Goal: Task Accomplishment & Management: Use online tool/utility

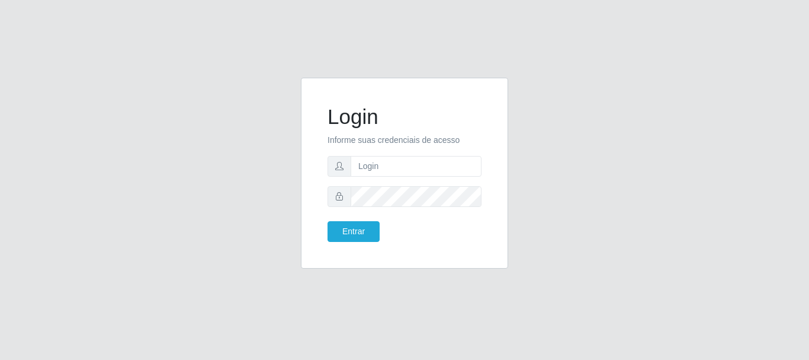
click at [412, 179] on form "Login Informe suas credenciais de acesso Entrar" at bounding box center [405, 172] width 154 height 137
click at [407, 165] on input "text" at bounding box center [416, 166] width 131 height 21
type input "[EMAIL_ADDRESS][DOMAIN_NAME]"
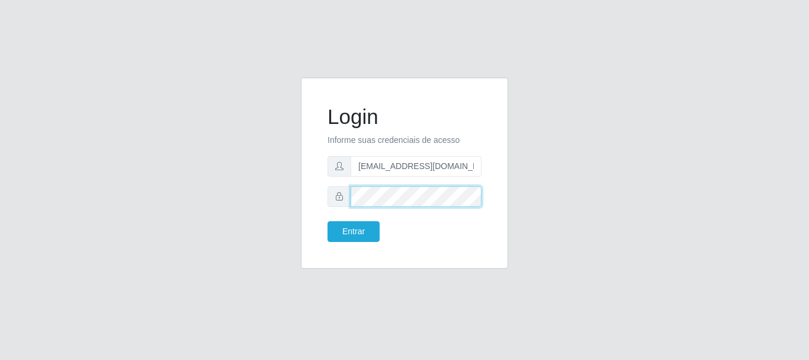
click at [328, 221] on button "Entrar" at bounding box center [354, 231] width 52 height 21
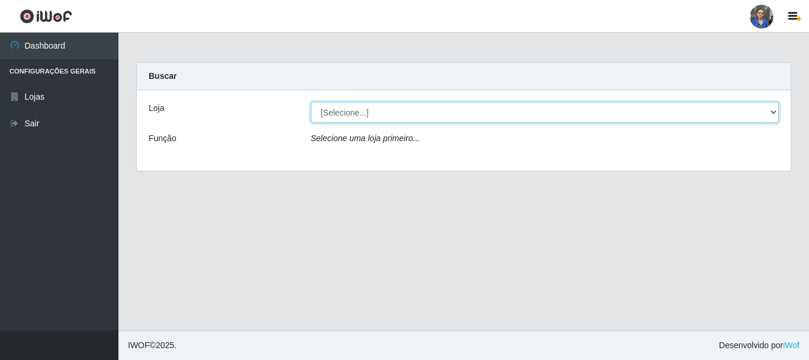
click at [338, 116] on select "[Selecione...] SuperFácil Atacado - Rodoviária" at bounding box center [545, 112] width 469 height 21
select select "400"
click at [311, 102] on select "[Selecione...] SuperFácil Atacado - Rodoviária" at bounding box center [545, 112] width 469 height 21
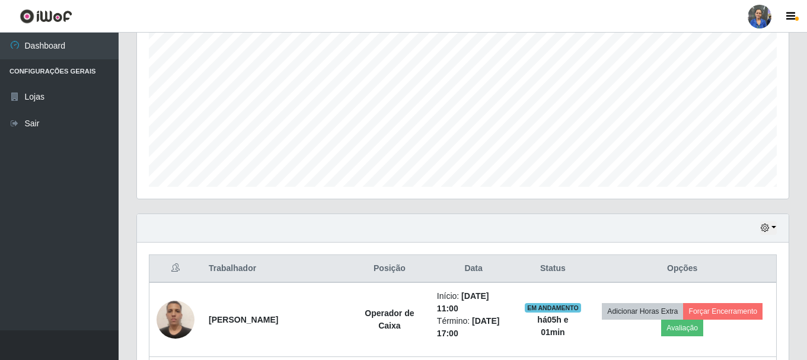
scroll to position [415, 0]
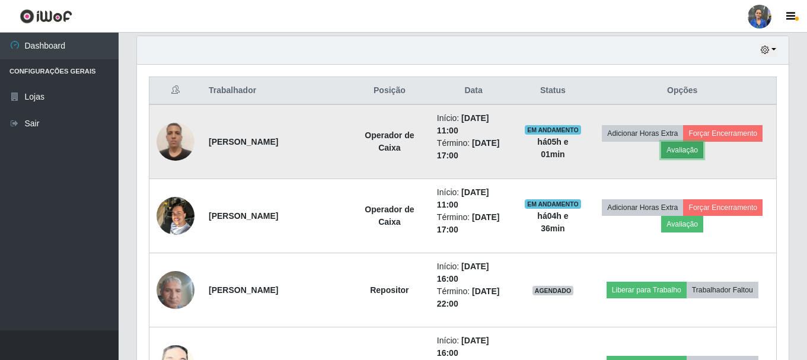
click at [686, 148] on button "Avaliação" at bounding box center [682, 150] width 42 height 17
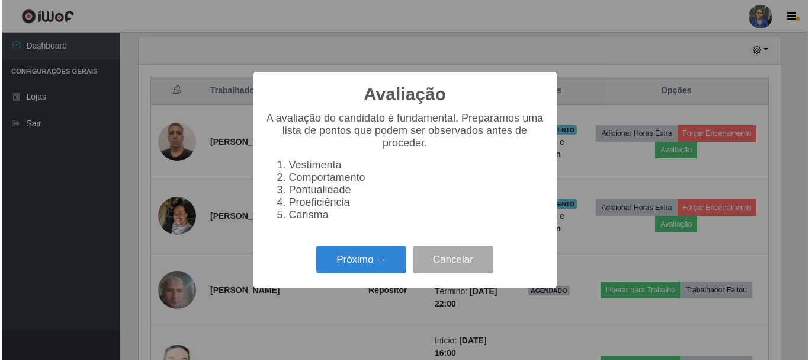
scroll to position [246, 645]
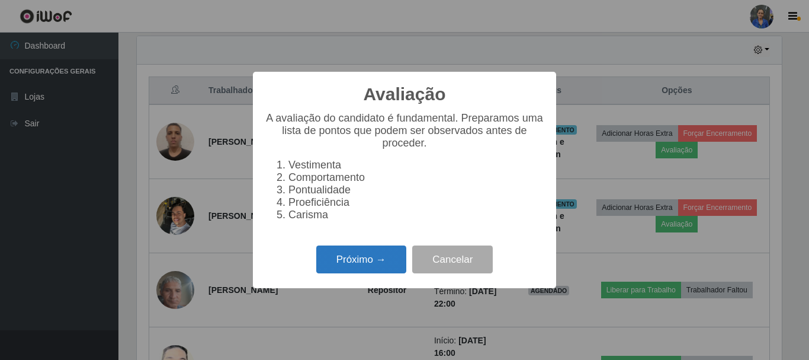
click at [370, 273] on button "Próximo →" at bounding box center [361, 259] width 90 height 28
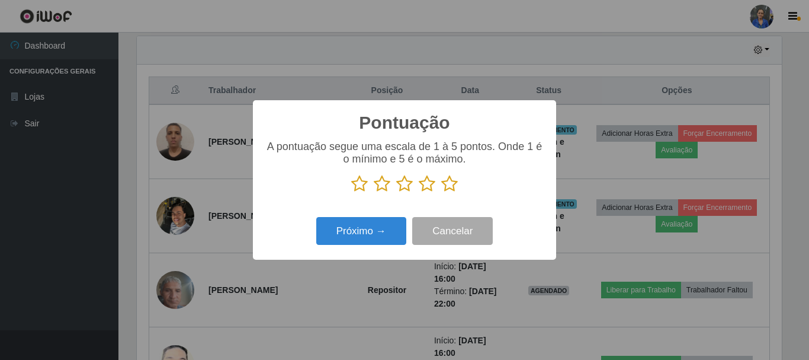
scroll to position [592358, 591959]
click at [444, 188] on icon at bounding box center [449, 184] width 17 height 18
click at [441, 193] on input "radio" at bounding box center [441, 193] width 0 height 0
click at [393, 218] on div "Próximo → Cancelar" at bounding box center [405, 231] width 280 height 34
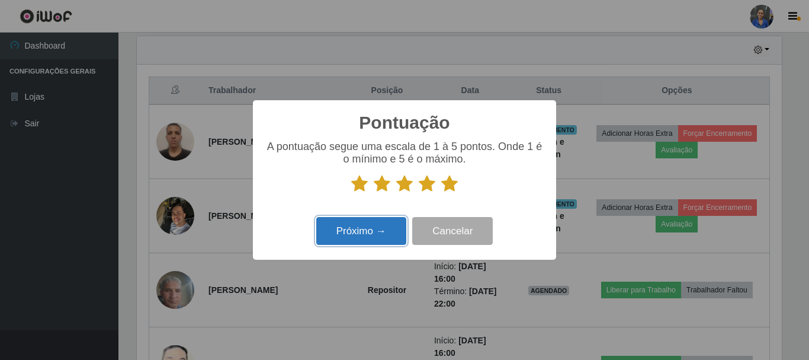
click at [388, 228] on button "Próximo →" at bounding box center [361, 231] width 90 height 28
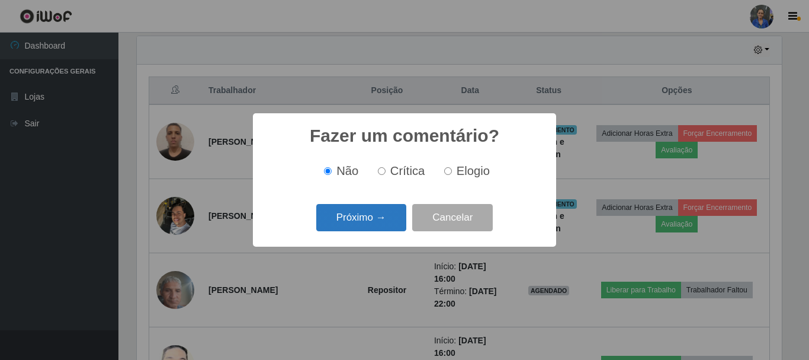
click at [385, 210] on button "Próximo →" at bounding box center [361, 218] width 90 height 28
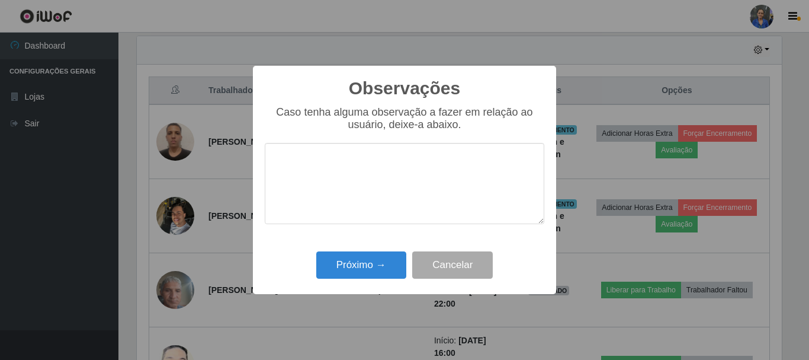
click at [380, 248] on div "Observações × Caso tenha alguma observação a fazer em relação ao usuário, deixe…" at bounding box center [404, 180] width 303 height 228
click at [374, 262] on button "Próximo →" at bounding box center [361, 265] width 90 height 28
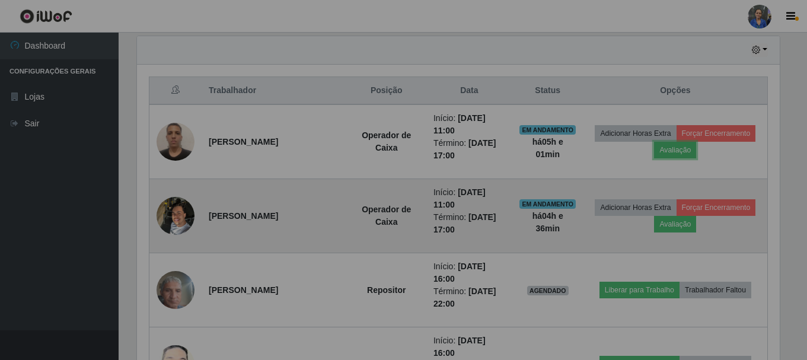
scroll to position [246, 651]
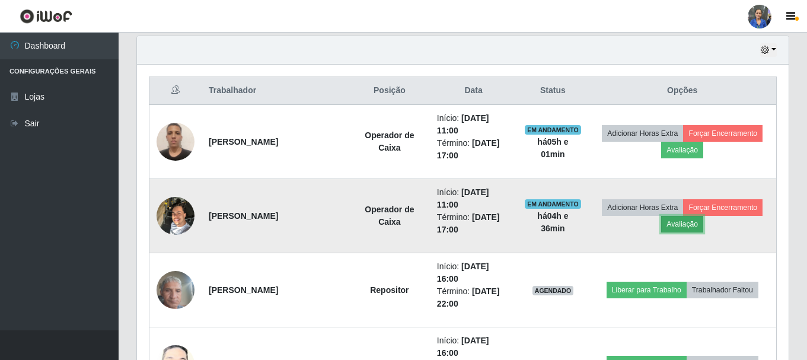
click at [700, 231] on button "Avaliação" at bounding box center [682, 224] width 42 height 17
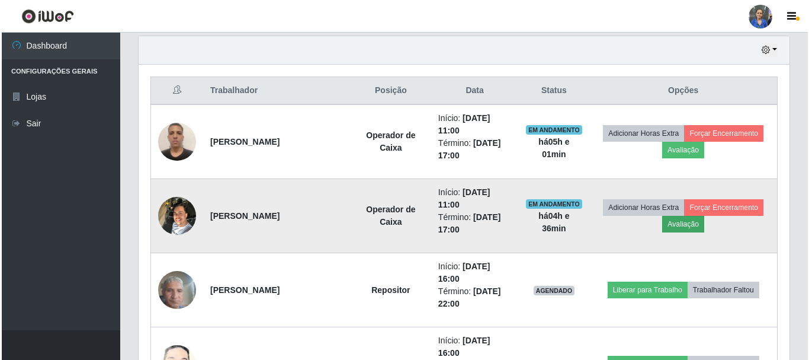
scroll to position [246, 645]
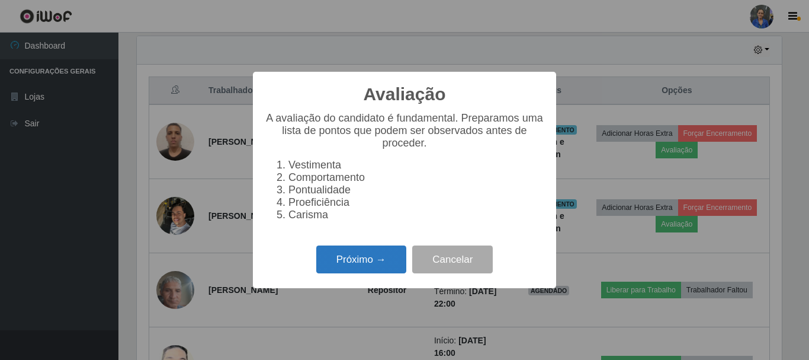
click at [359, 268] on button "Próximo →" at bounding box center [361, 259] width 90 height 28
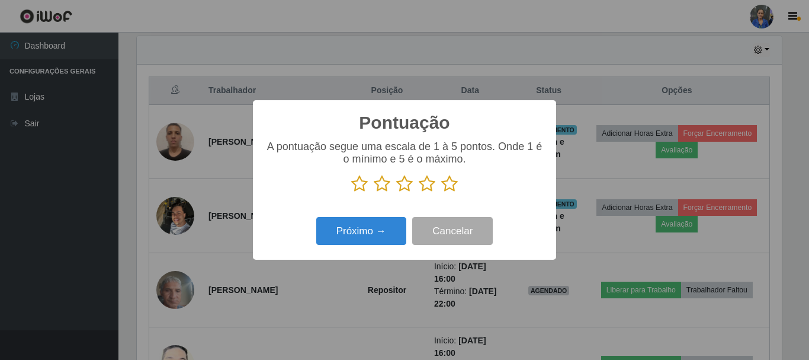
click at [449, 186] on icon at bounding box center [449, 184] width 17 height 18
click at [441, 193] on input "radio" at bounding box center [441, 193] width 0 height 0
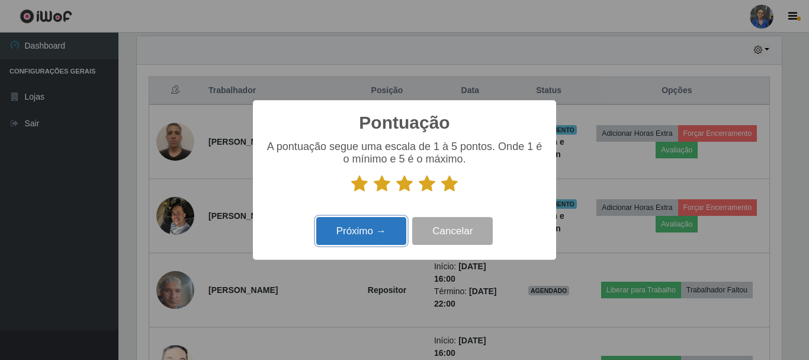
click at [383, 219] on button "Próximo →" at bounding box center [361, 231] width 90 height 28
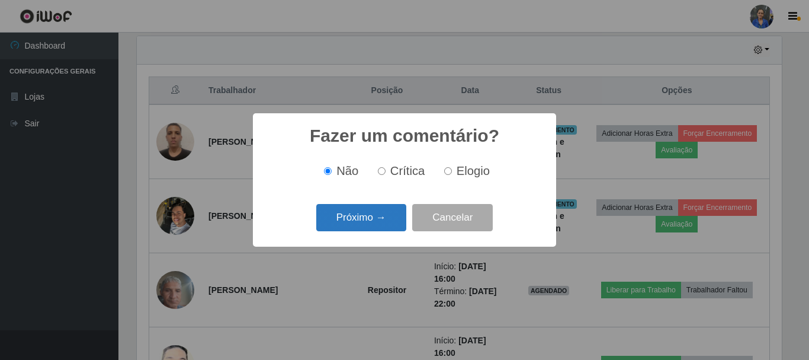
click at [381, 210] on button "Próximo →" at bounding box center [361, 218] width 90 height 28
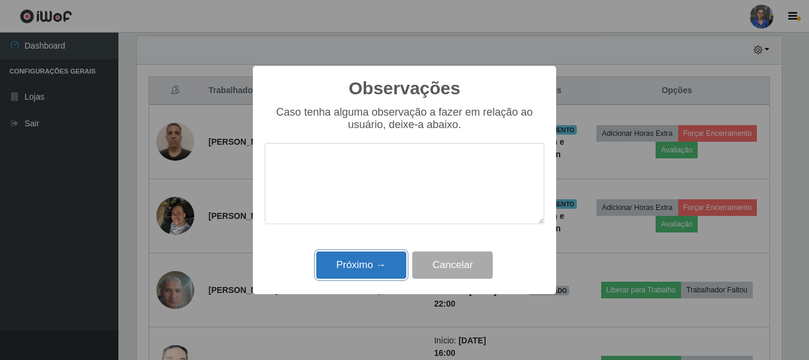
click at [369, 263] on button "Próximo →" at bounding box center [361, 265] width 90 height 28
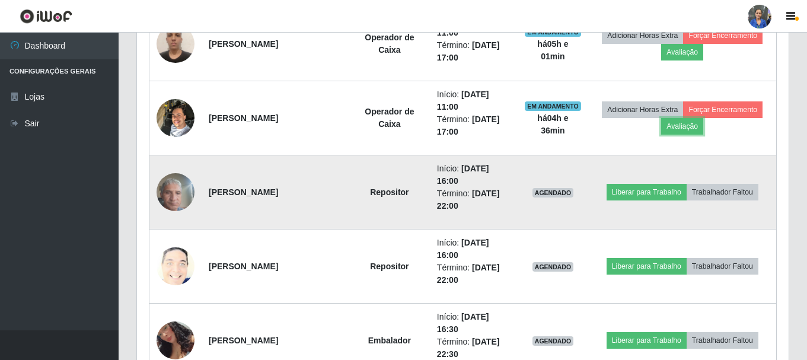
scroll to position [533, 0]
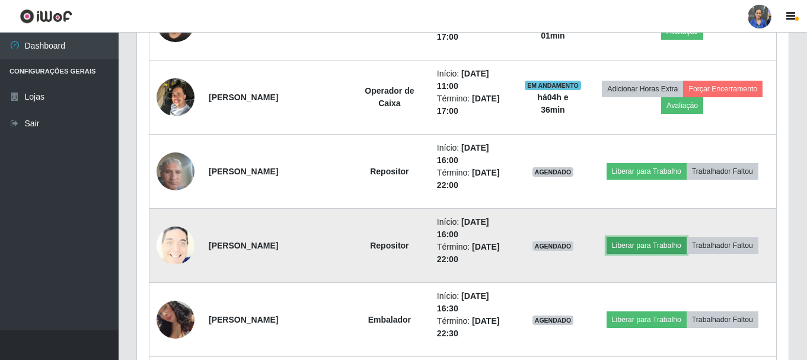
click at [638, 243] on button "Liberar para Trabalho" at bounding box center [646, 245] width 80 height 17
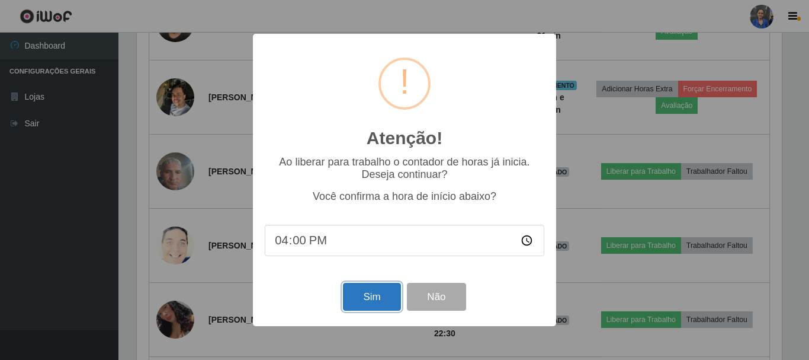
click at [362, 301] on button "Sim" at bounding box center [371, 297] width 57 height 28
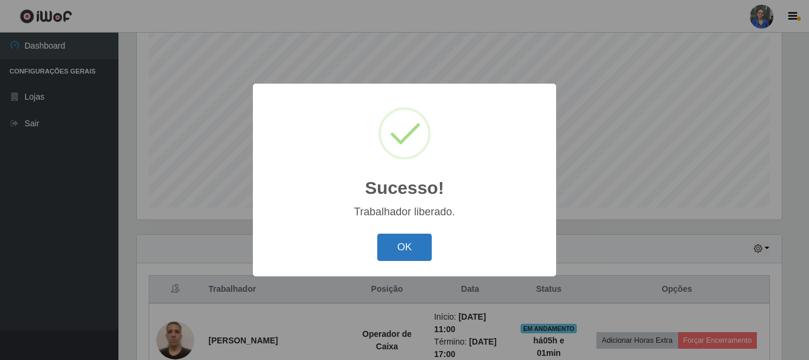
click at [404, 253] on button "OK" at bounding box center [404, 247] width 55 height 28
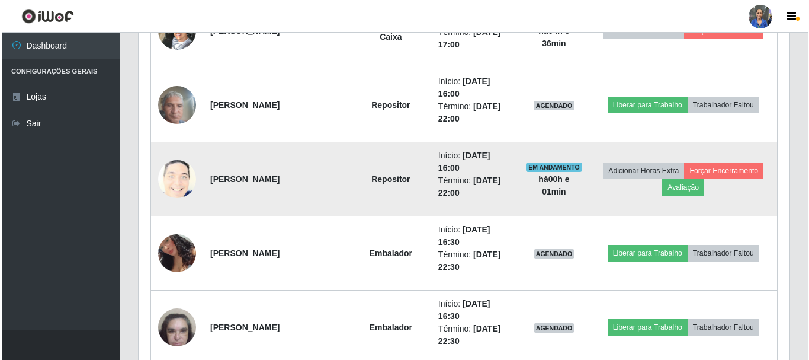
scroll to position [631, 0]
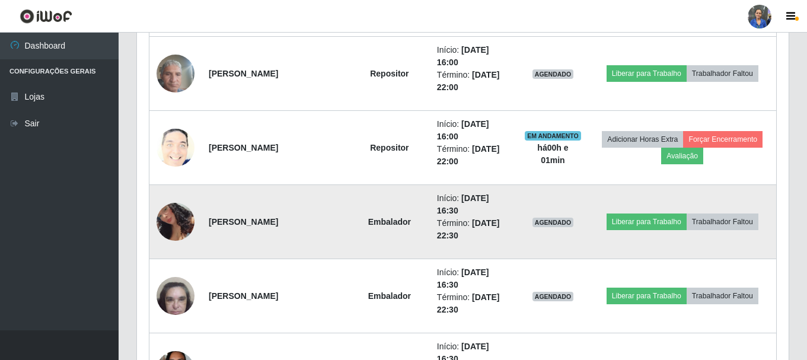
click at [178, 226] on img at bounding box center [175, 221] width 38 height 74
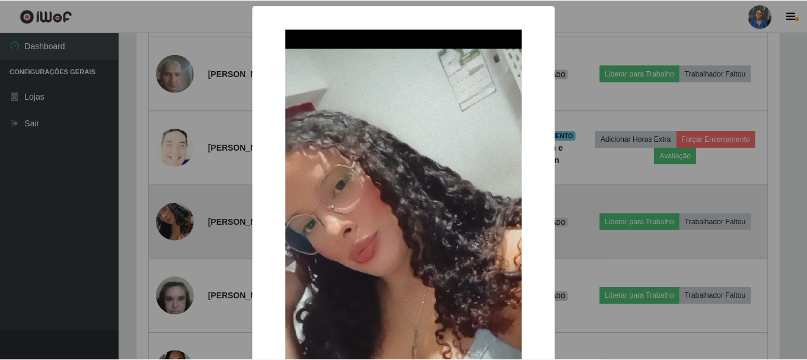
scroll to position [246, 645]
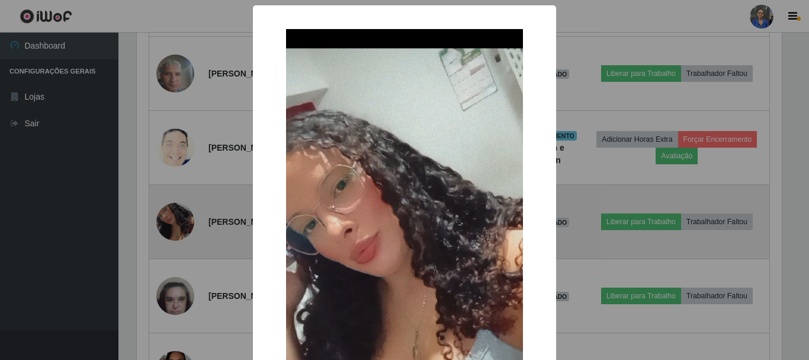
click at [178, 226] on div "× OK Cancel" at bounding box center [404, 180] width 809 height 360
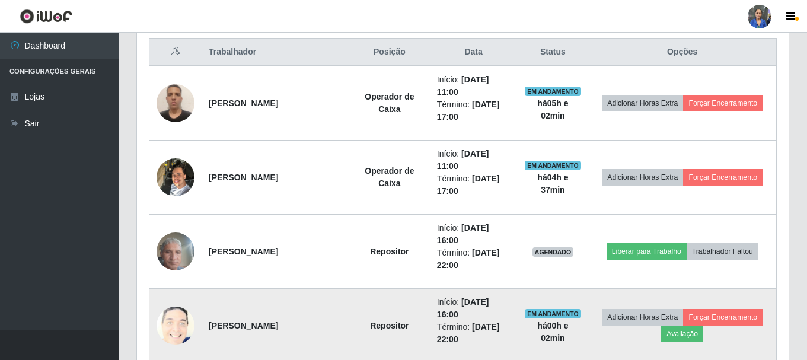
scroll to position [513, 0]
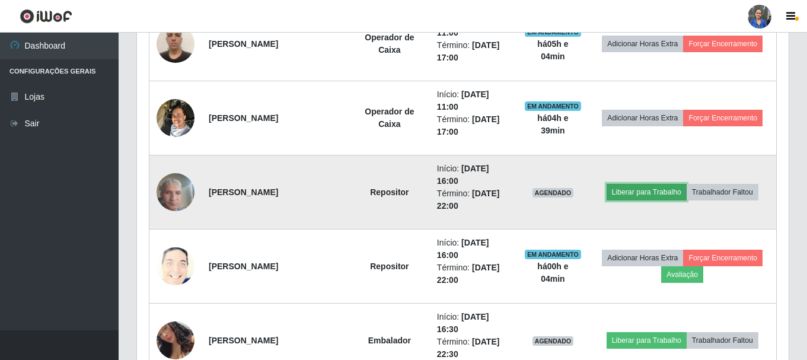
click at [622, 192] on button "Liberar para Trabalho" at bounding box center [646, 192] width 80 height 17
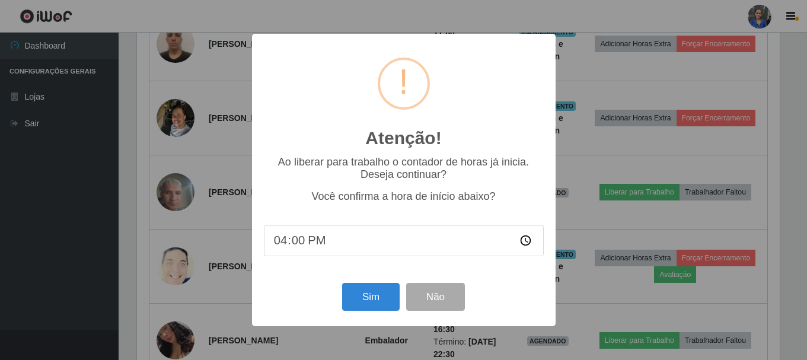
scroll to position [246, 645]
click at [358, 297] on button "Sim" at bounding box center [371, 297] width 57 height 28
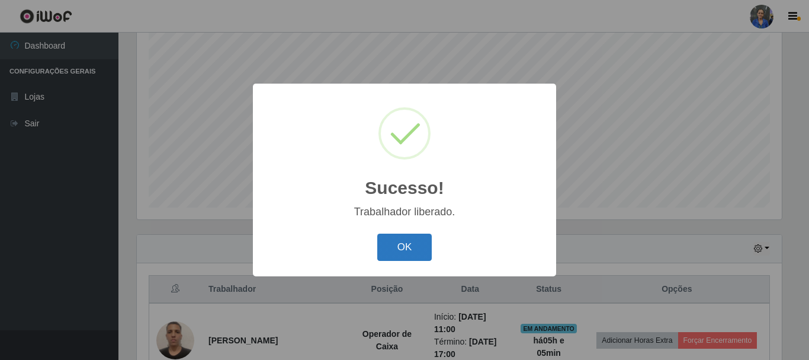
click at [408, 244] on button "OK" at bounding box center [404, 247] width 55 height 28
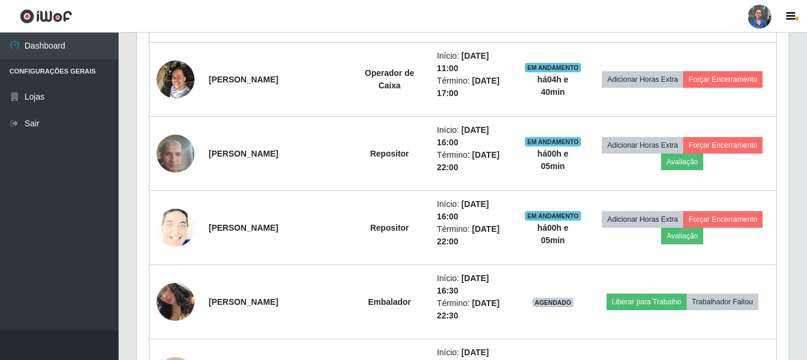
scroll to position [572, 0]
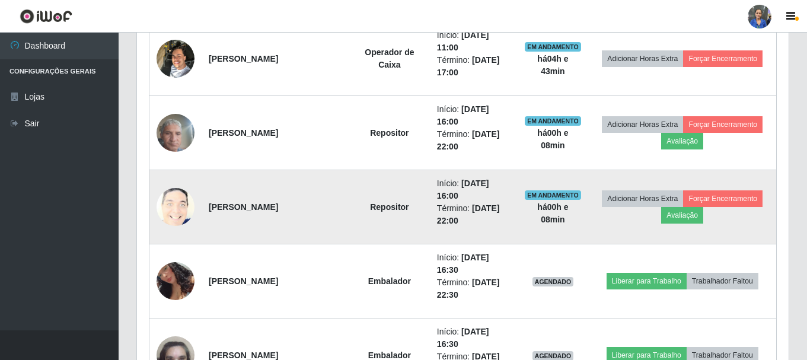
click at [659, 217] on td "Adicionar Horas Extra Forçar Encerramento Avaliação" at bounding box center [682, 207] width 188 height 74
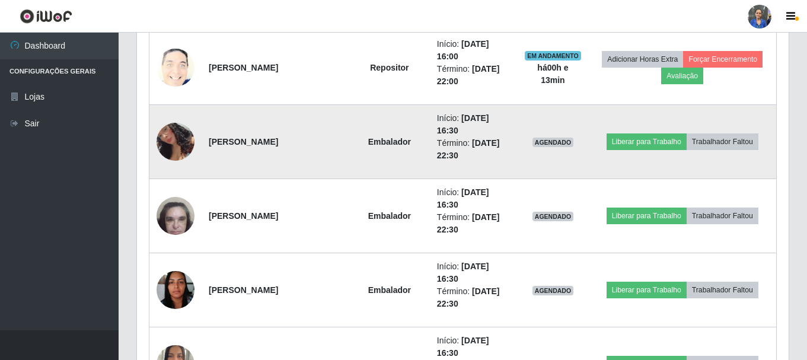
scroll to position [690, 0]
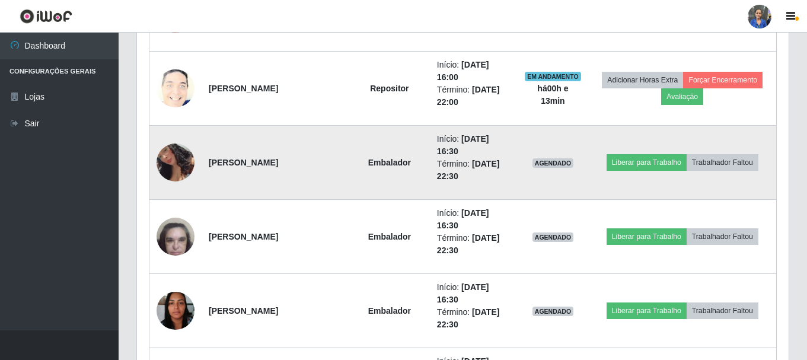
click at [349, 164] on td "Embalador" at bounding box center [389, 163] width 81 height 74
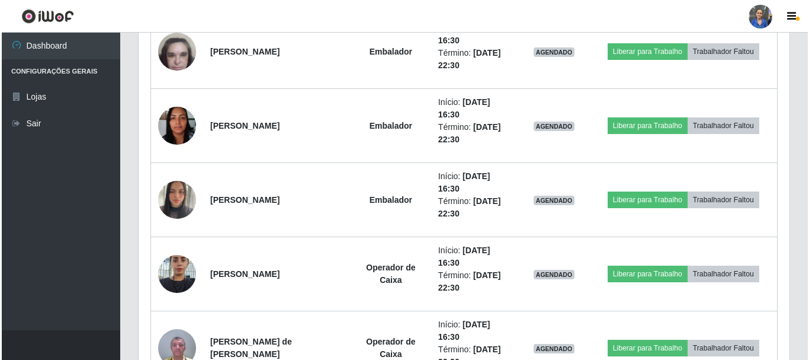
scroll to position [883, 0]
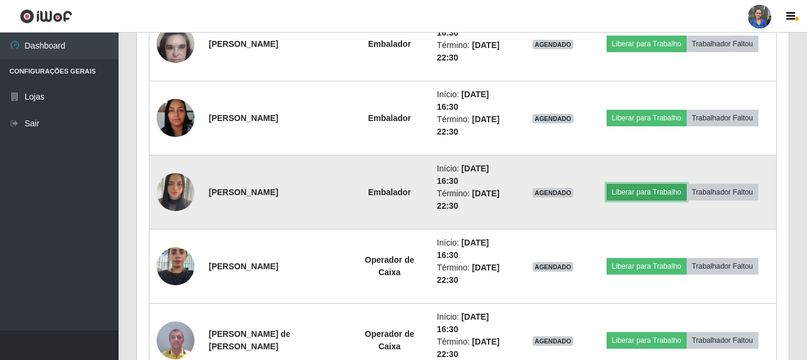
click at [658, 194] on button "Liberar para Trabalho" at bounding box center [646, 192] width 80 height 17
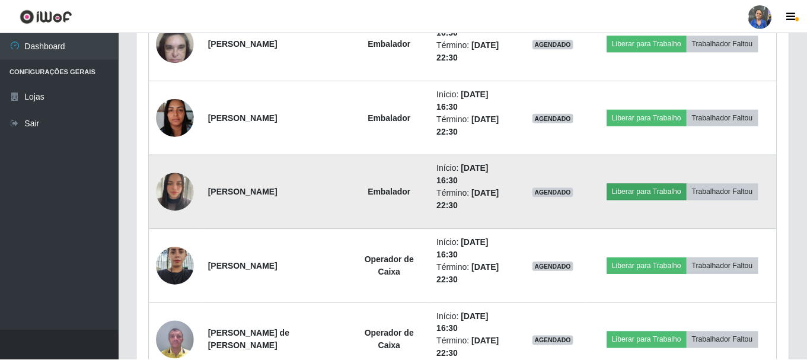
scroll to position [246, 645]
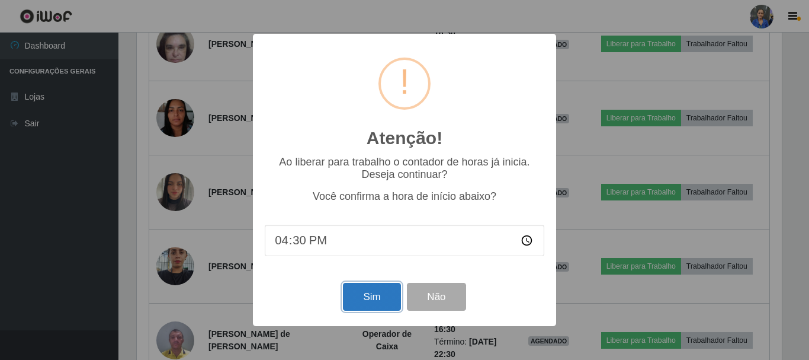
click at [362, 297] on button "Sim" at bounding box center [371, 297] width 57 height 28
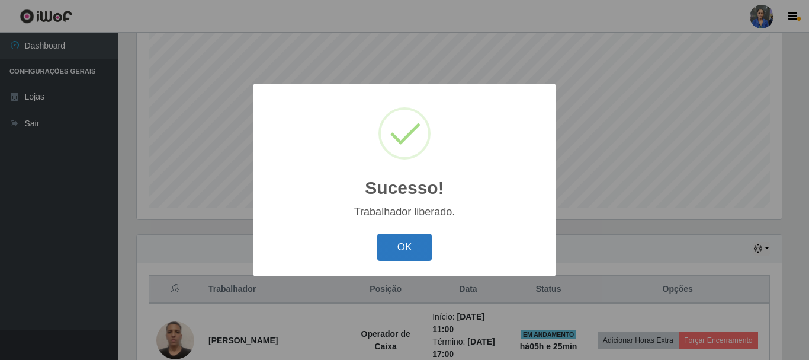
click at [409, 238] on button "OK" at bounding box center [404, 247] width 55 height 28
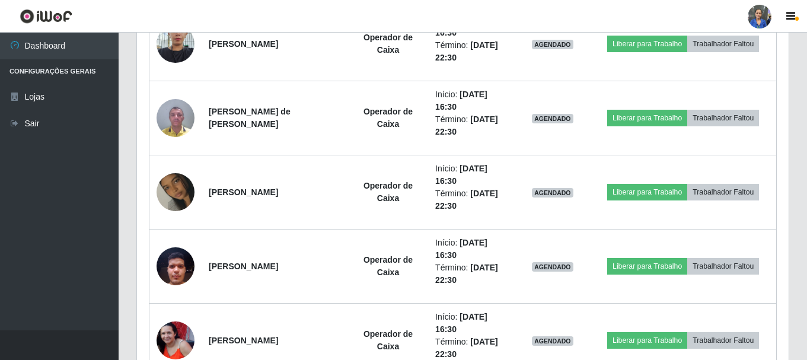
scroll to position [1164, 0]
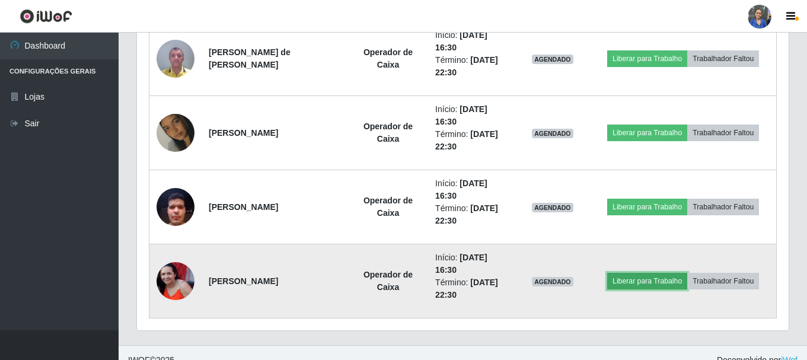
click at [664, 284] on button "Liberar para Trabalho" at bounding box center [647, 281] width 80 height 17
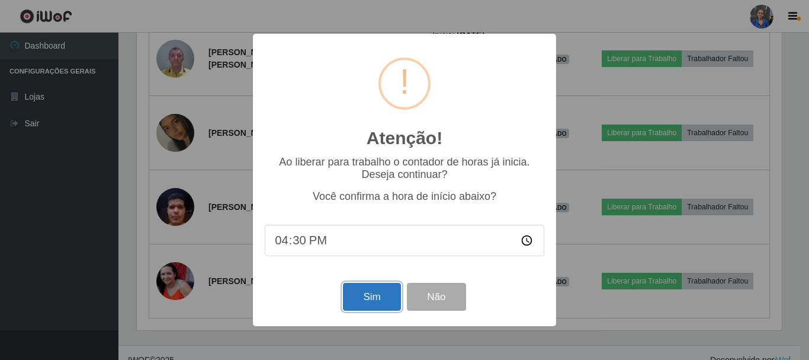
click at [384, 305] on button "Sim" at bounding box center [371, 297] width 57 height 28
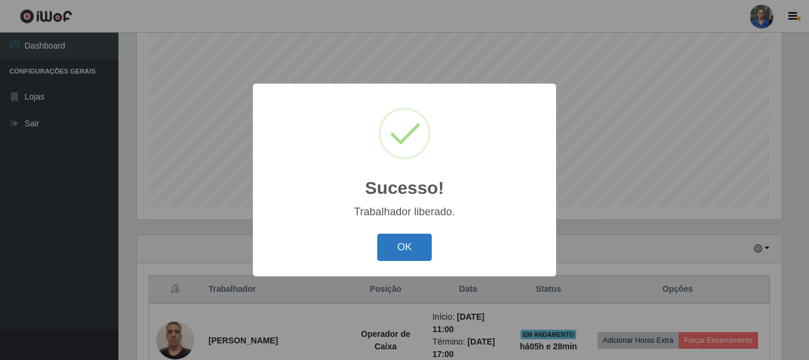
click at [427, 250] on button "OK" at bounding box center [404, 247] width 55 height 28
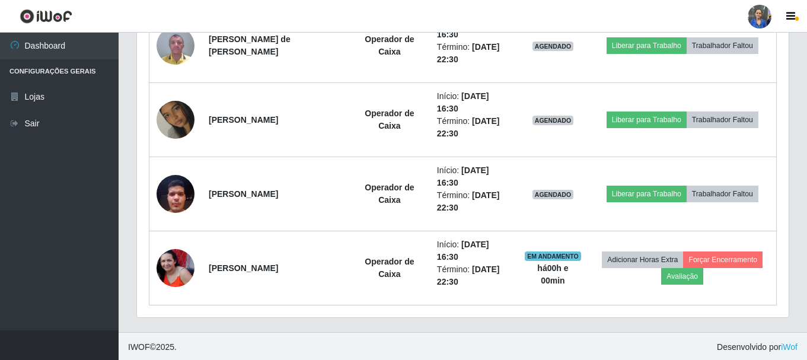
scroll to position [1179, 0]
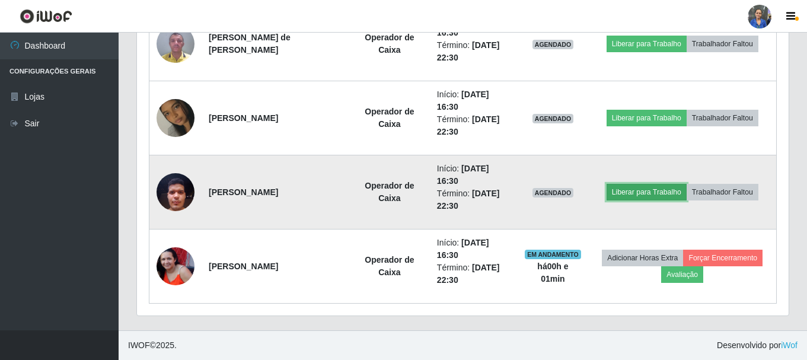
click at [638, 193] on button "Liberar para Trabalho" at bounding box center [646, 192] width 80 height 17
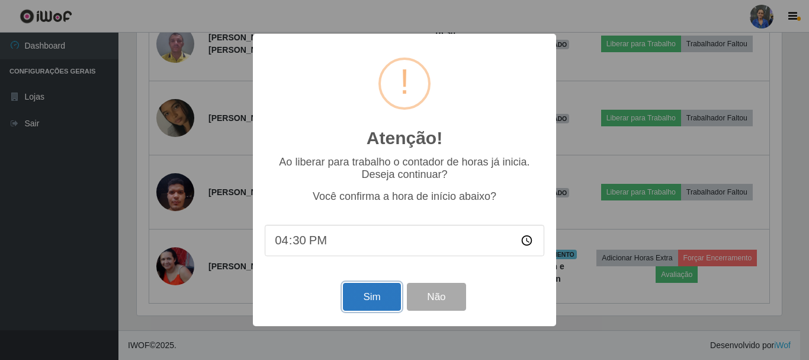
click at [399, 302] on button "Sim" at bounding box center [371, 297] width 57 height 28
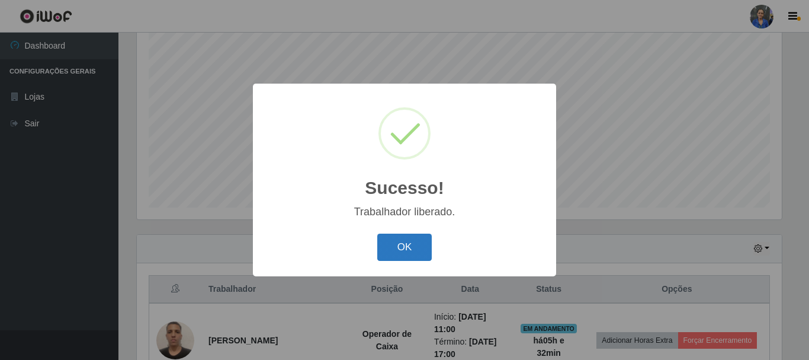
click at [398, 246] on button "OK" at bounding box center [404, 247] width 55 height 28
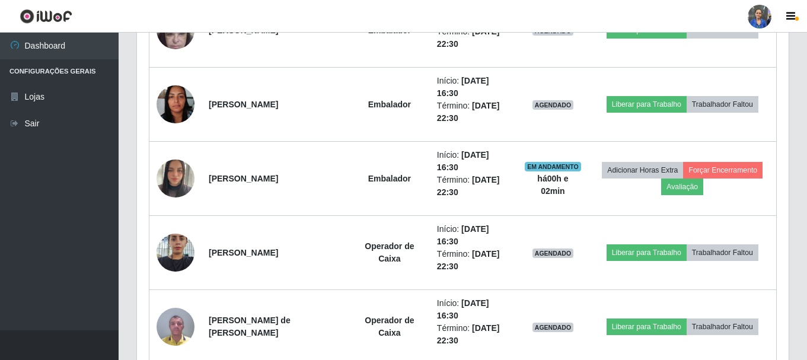
scroll to position [927, 0]
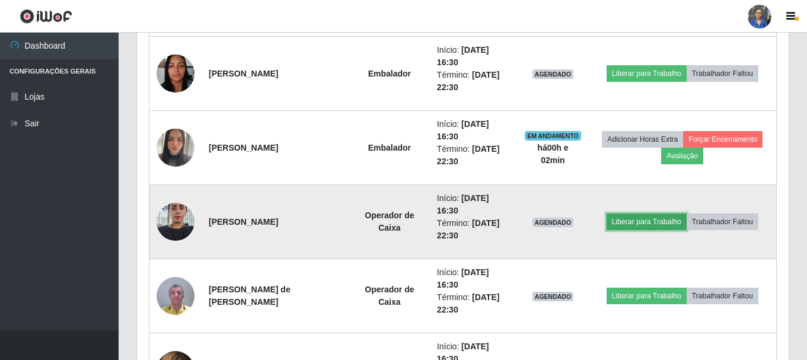
click at [627, 222] on button "Liberar para Trabalho" at bounding box center [646, 221] width 80 height 17
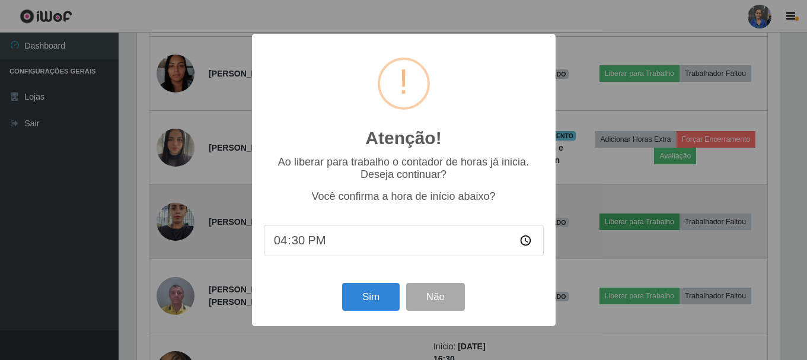
scroll to position [246, 645]
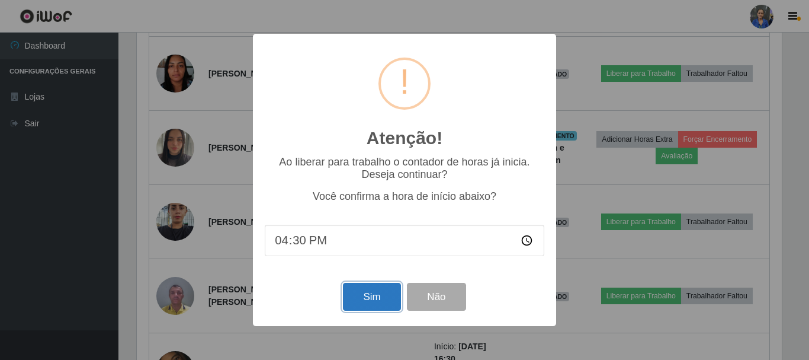
click at [386, 296] on button "Sim" at bounding box center [371, 297] width 57 height 28
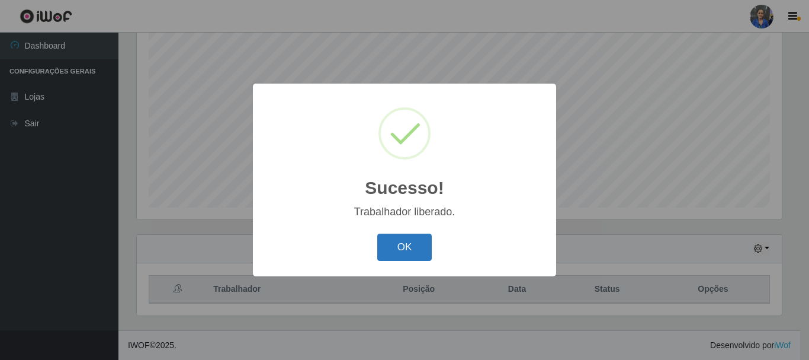
click at [420, 246] on button "OK" at bounding box center [404, 247] width 55 height 28
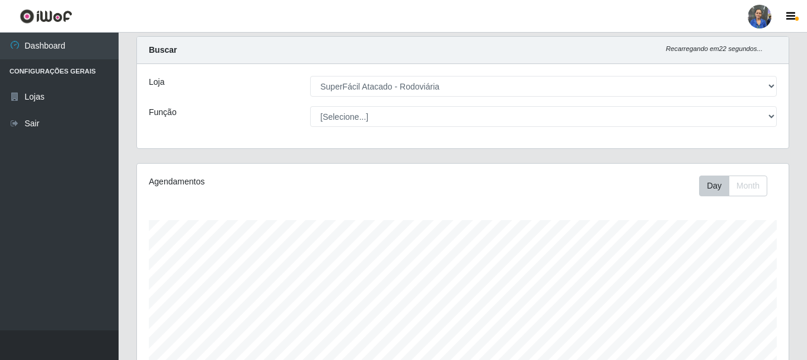
scroll to position [0, 0]
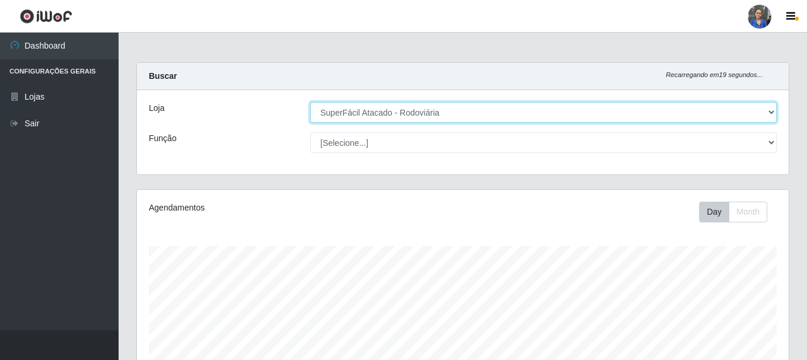
click at [769, 113] on select "[Selecione...] SuperFácil Atacado - Rodoviária" at bounding box center [543, 112] width 466 height 21
click at [310, 102] on select "[Selecione...] SuperFácil Atacado - Rodoviária" at bounding box center [543, 112] width 466 height 21
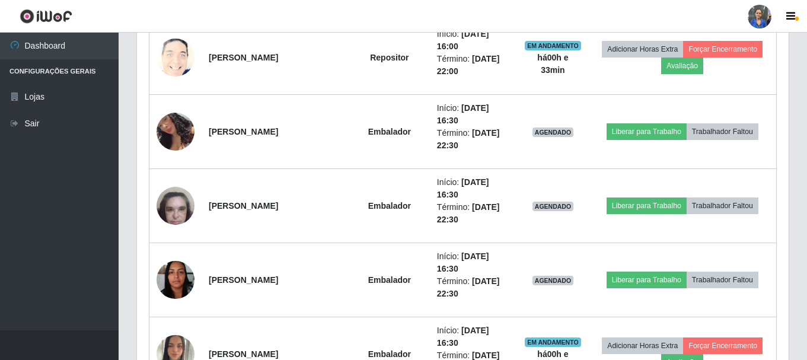
scroll to position [652, 0]
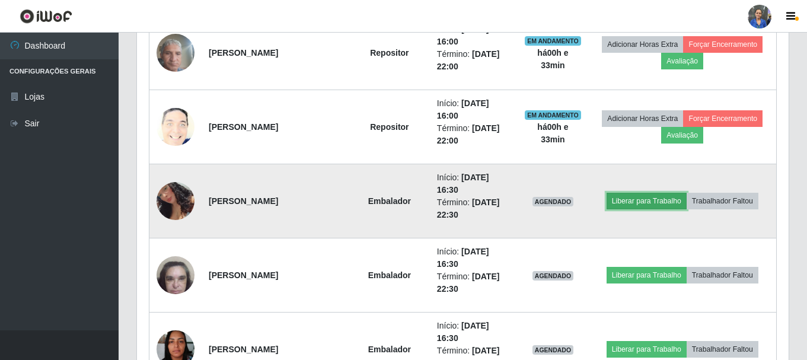
click at [676, 205] on button "Liberar para Trabalho" at bounding box center [646, 201] width 80 height 17
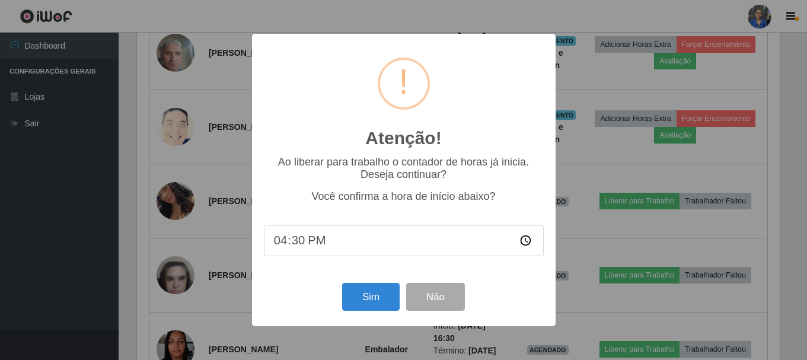
scroll to position [246, 645]
click at [373, 305] on button "Sim" at bounding box center [371, 297] width 57 height 28
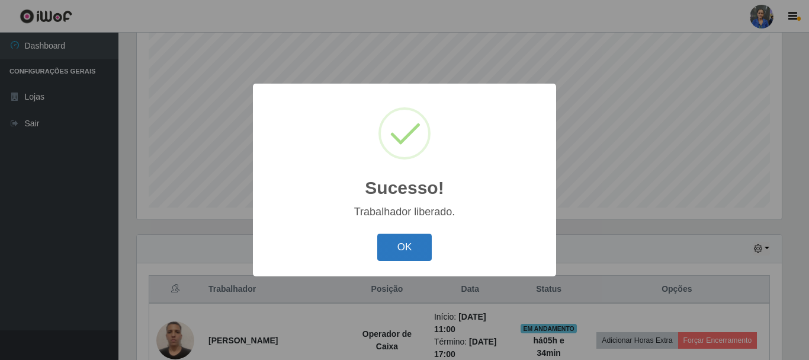
click at [407, 255] on button "OK" at bounding box center [404, 247] width 55 height 28
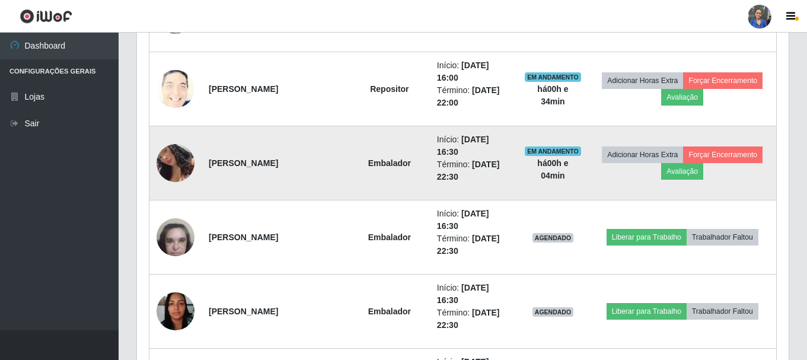
scroll to position [750, 0]
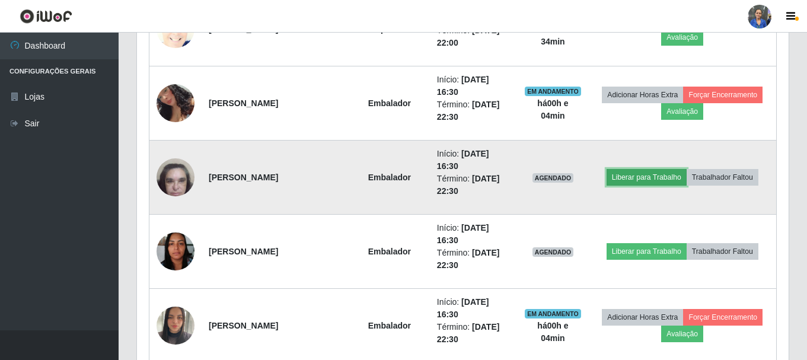
click at [638, 181] on button "Liberar para Trabalho" at bounding box center [646, 177] width 80 height 17
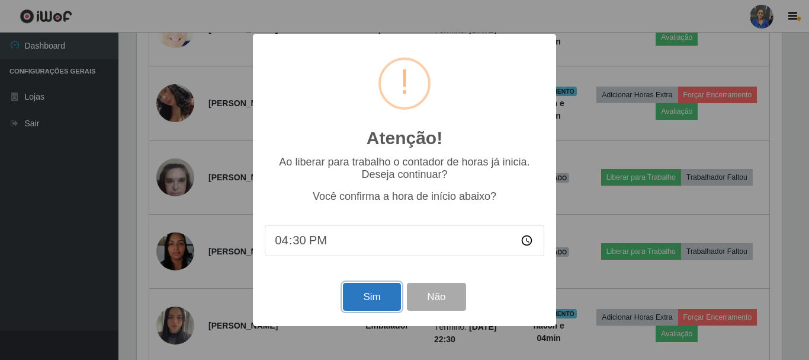
click at [382, 297] on button "Sim" at bounding box center [371, 297] width 57 height 28
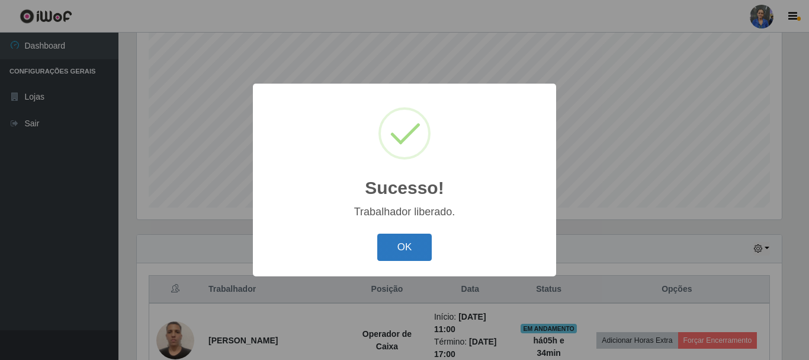
click at [398, 259] on button "OK" at bounding box center [404, 247] width 55 height 28
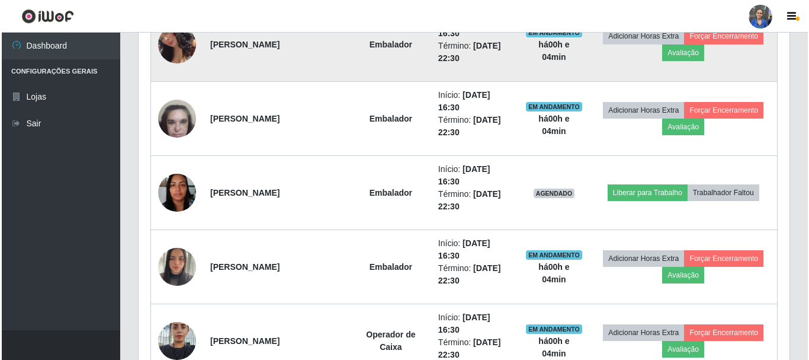
scroll to position [809, 0]
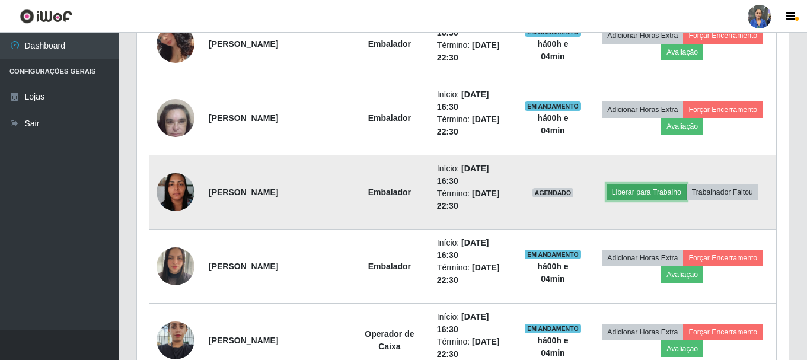
click at [655, 191] on button "Liberar para Trabalho" at bounding box center [646, 192] width 80 height 17
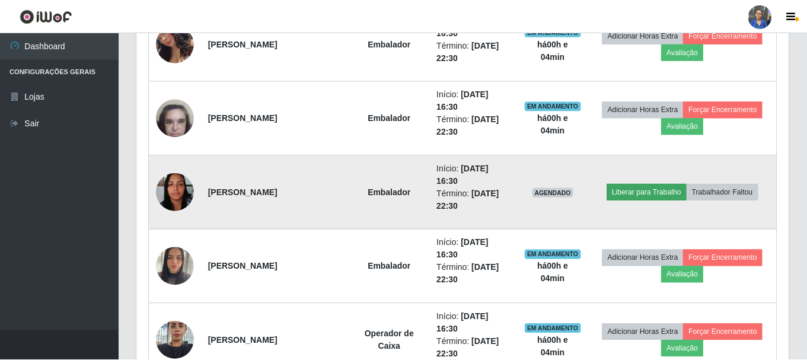
scroll to position [246, 645]
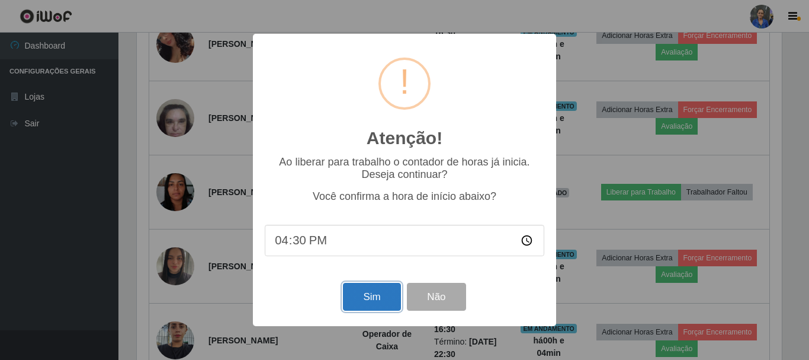
click at [370, 305] on button "Sim" at bounding box center [371, 297] width 57 height 28
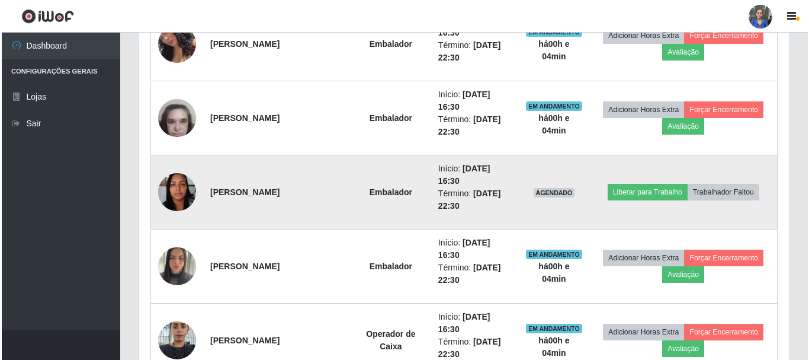
scroll to position [216, 0]
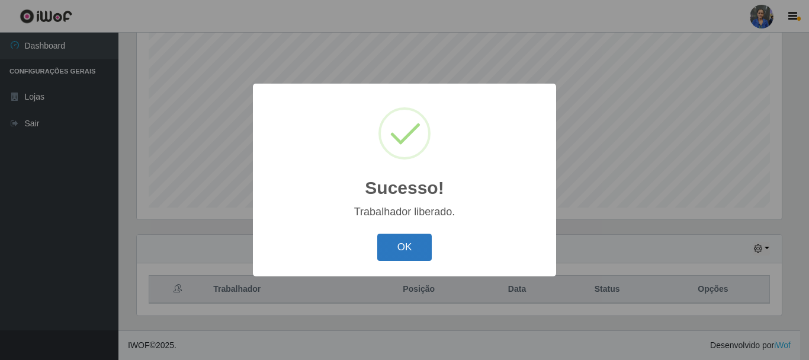
click at [395, 254] on button "OK" at bounding box center [404, 247] width 55 height 28
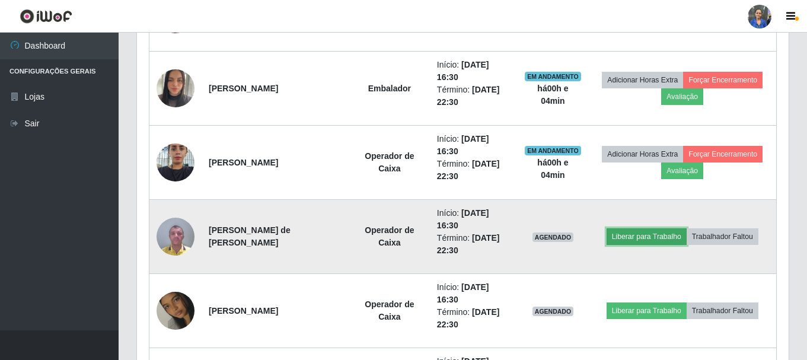
click at [668, 234] on button "Liberar para Trabalho" at bounding box center [646, 236] width 80 height 17
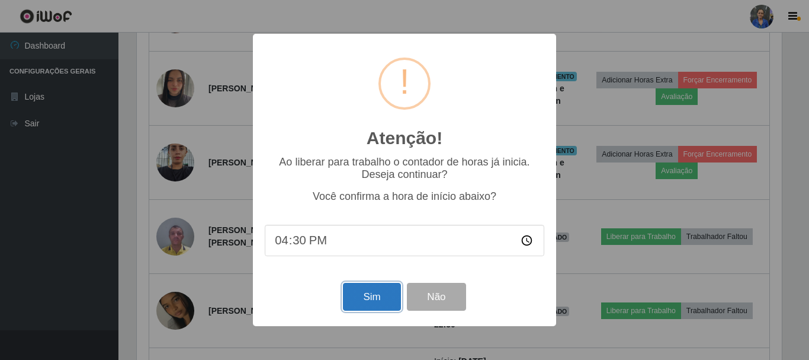
click at [359, 301] on button "Sim" at bounding box center [371, 297] width 57 height 28
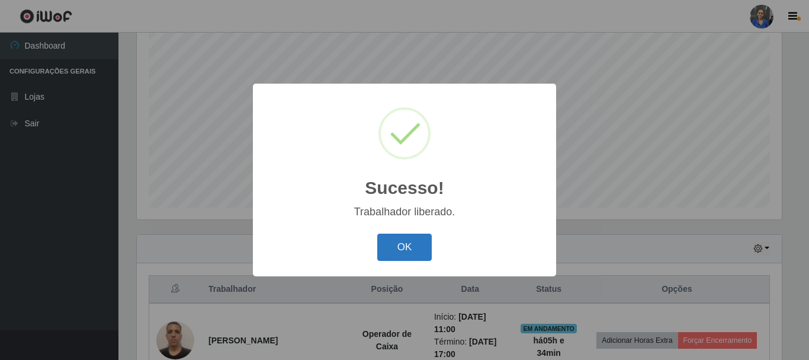
click at [412, 249] on button "OK" at bounding box center [404, 247] width 55 height 28
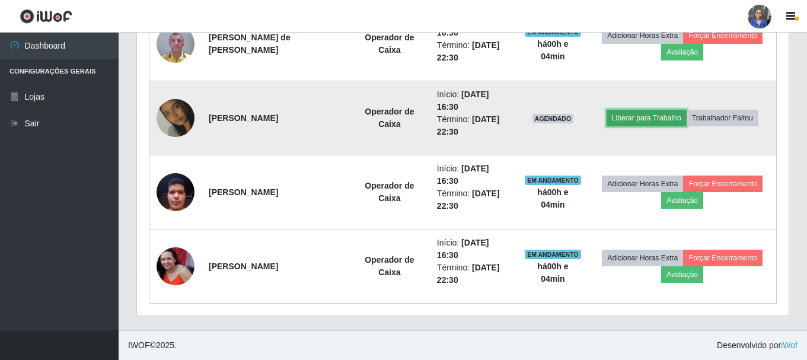
click at [631, 121] on button "Liberar para Trabalho" at bounding box center [646, 118] width 80 height 17
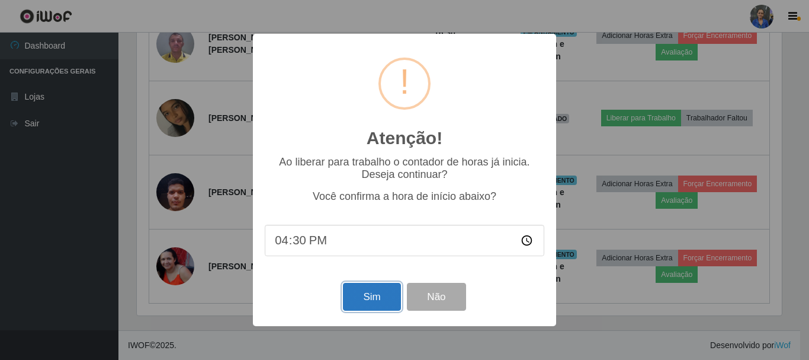
click at [363, 306] on button "Sim" at bounding box center [371, 297] width 57 height 28
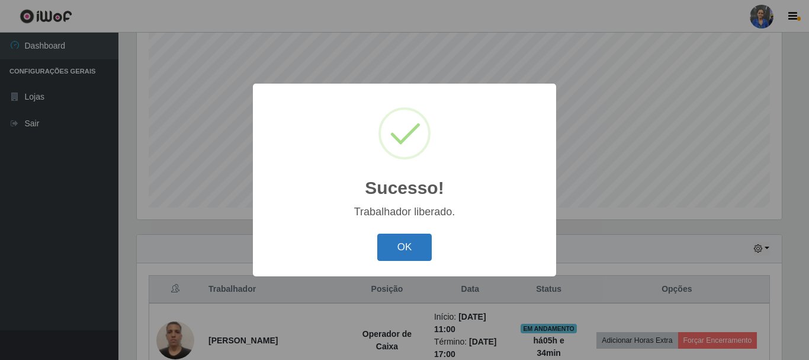
click at [411, 247] on button "OK" at bounding box center [404, 247] width 55 height 28
